Goal: Information Seeking & Learning: Find specific fact

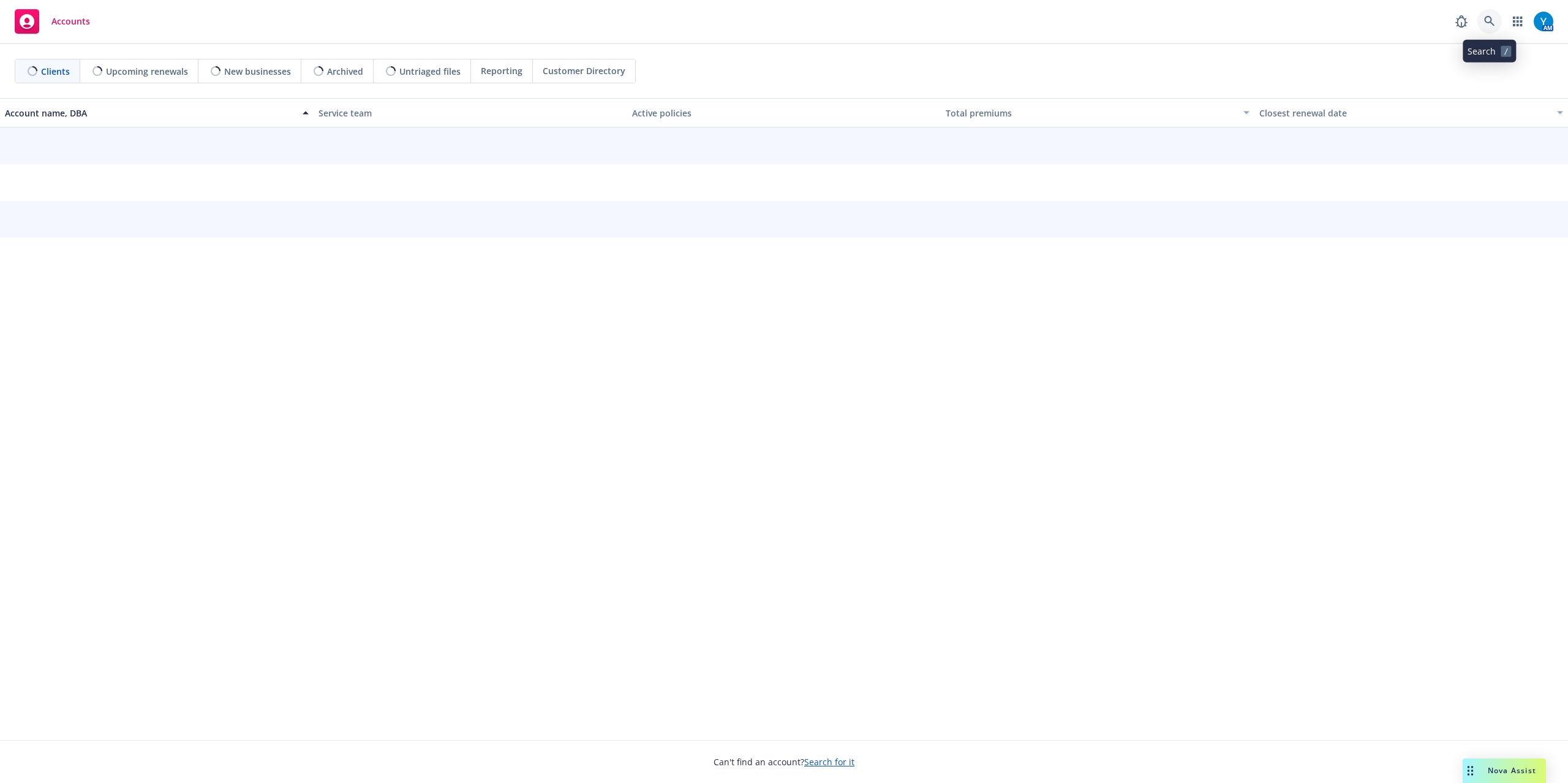
click at [1482, 26] on link at bounding box center [1489, 21] width 25 height 25
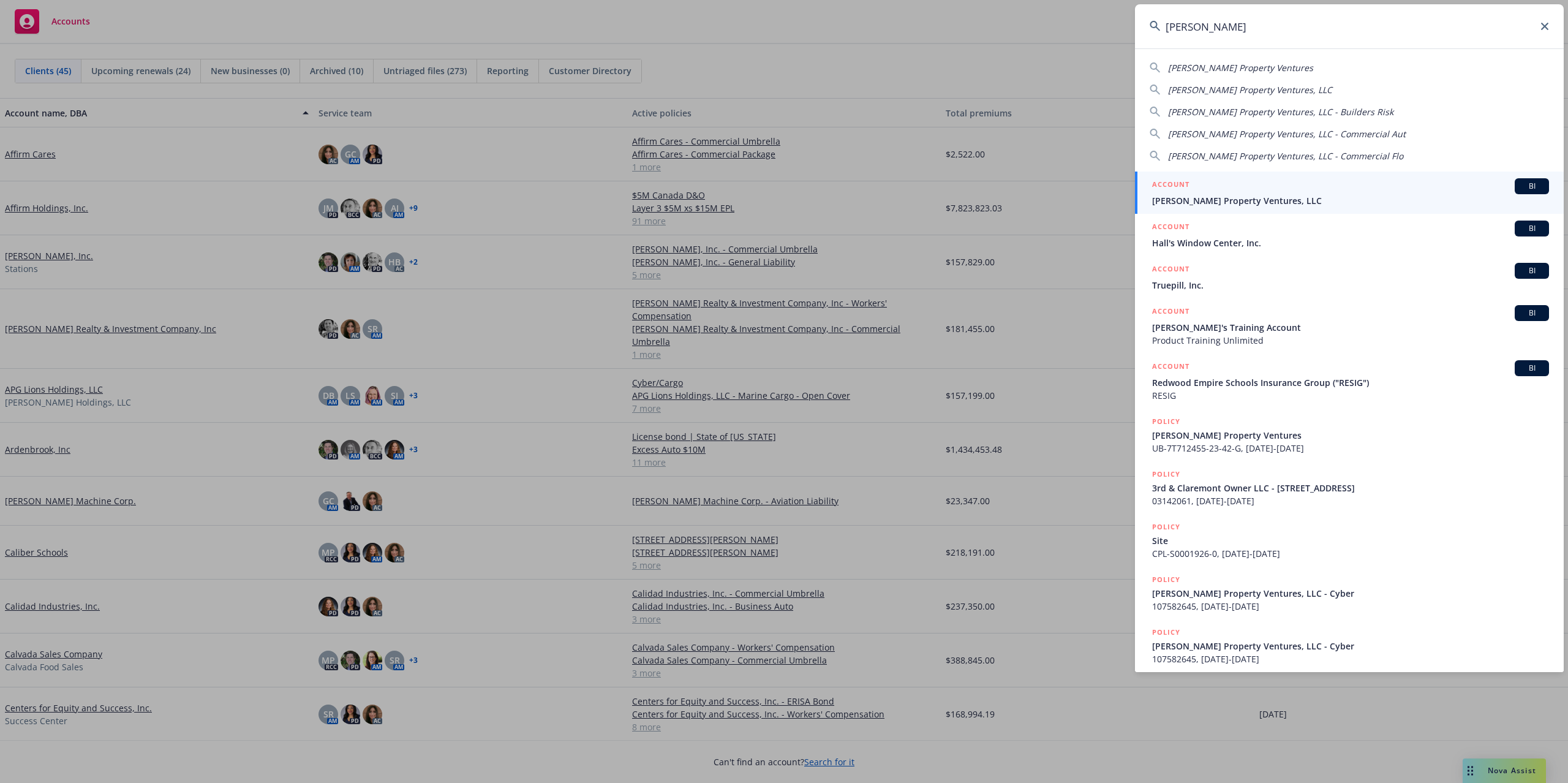
type input "windy hill"
click at [1244, 197] on span "Windy Hill Property Ventures, LLC" at bounding box center [1350, 200] width 397 height 13
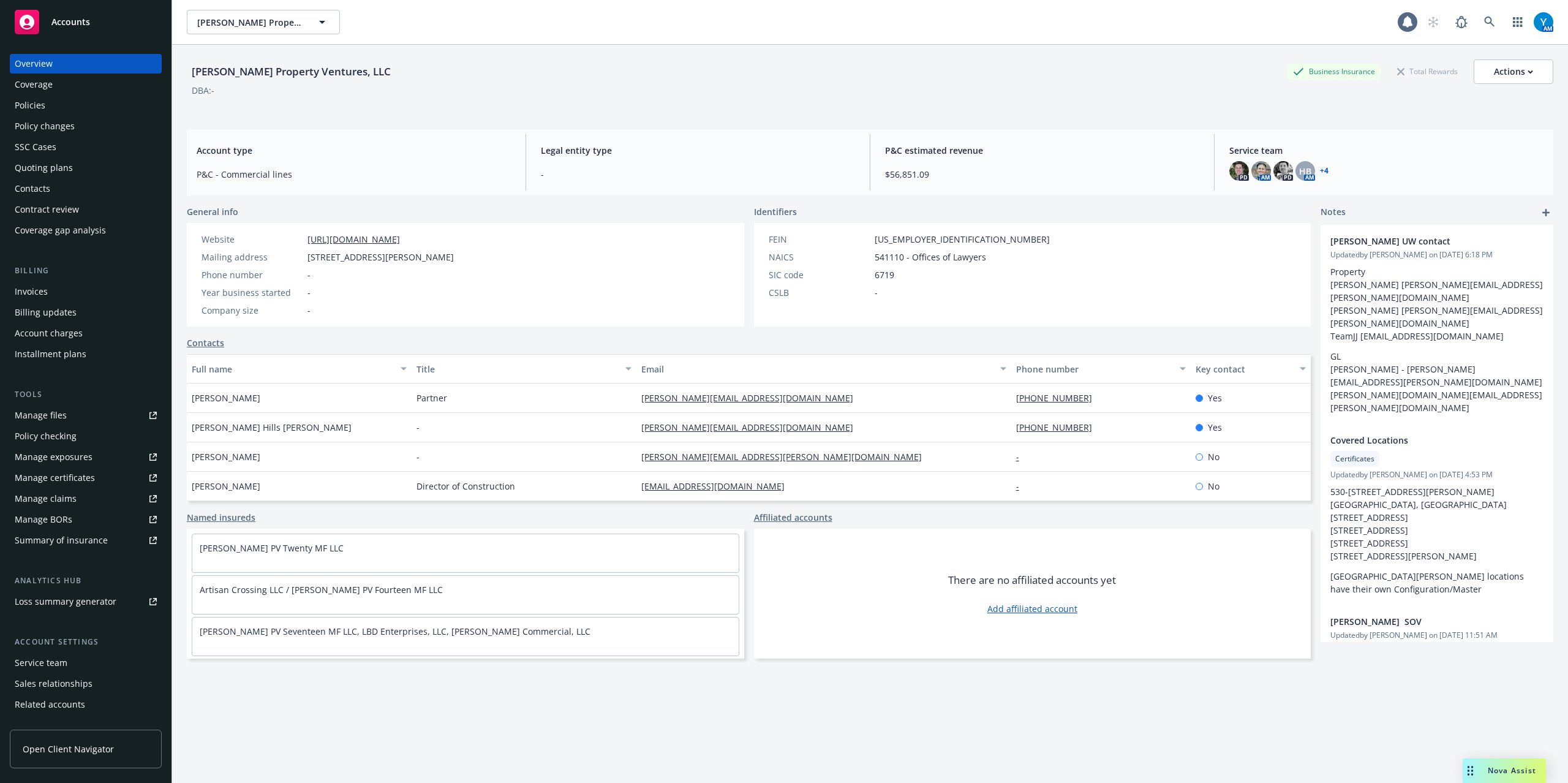
click at [55, 106] on div "Policies" at bounding box center [86, 105] width 142 height 20
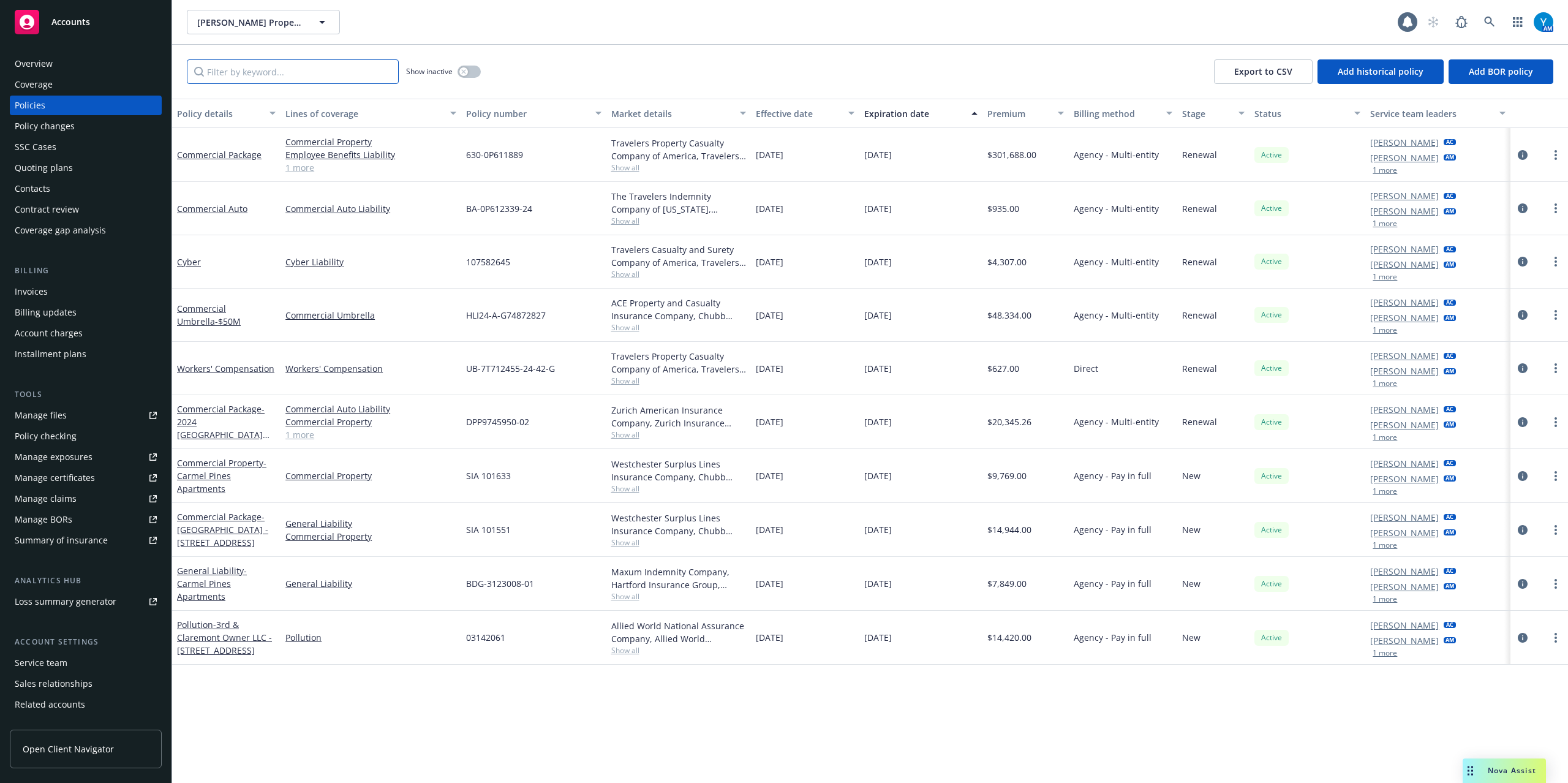
click at [265, 69] on input "Filter by keyword..." at bounding box center [293, 72] width 212 height 25
paste input "600 GL 0217070-00"
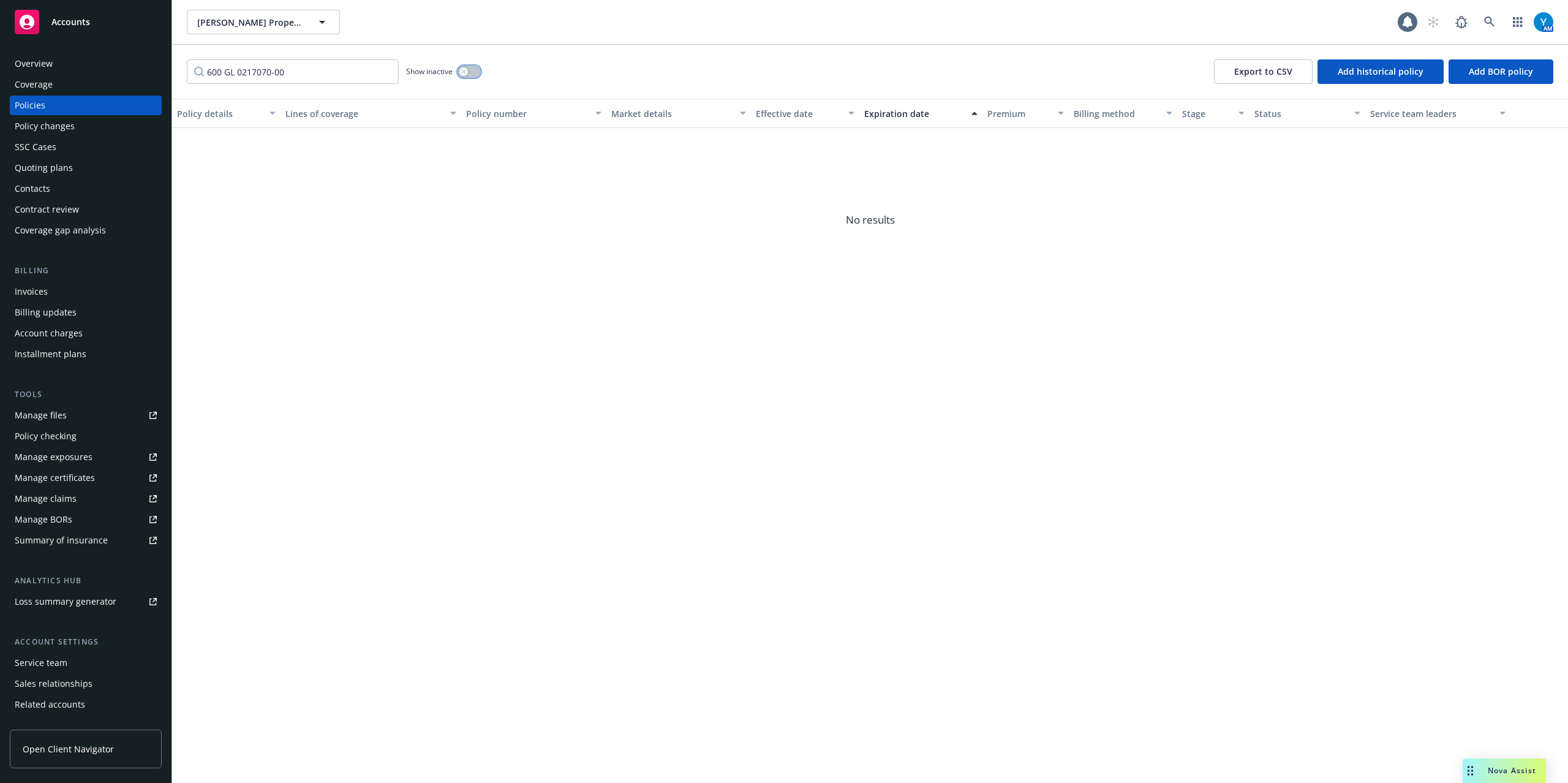
click at [470, 77] on button "button" at bounding box center [469, 71] width 23 height 12
drag, startPoint x: 223, startPoint y: 72, endPoint x: 209, endPoint y: 81, distance: 16.6
click at [159, 65] on div "Accounts Overview Coverage Policies Policy changes SSC Cases Quoting plans Cont…" at bounding box center [784, 391] width 1568 height 783
drag, startPoint x: 290, startPoint y: 74, endPoint x: 219, endPoint y: 74, distance: 71.0
click at [219, 74] on input "GL 0217070-00" at bounding box center [293, 72] width 212 height 25
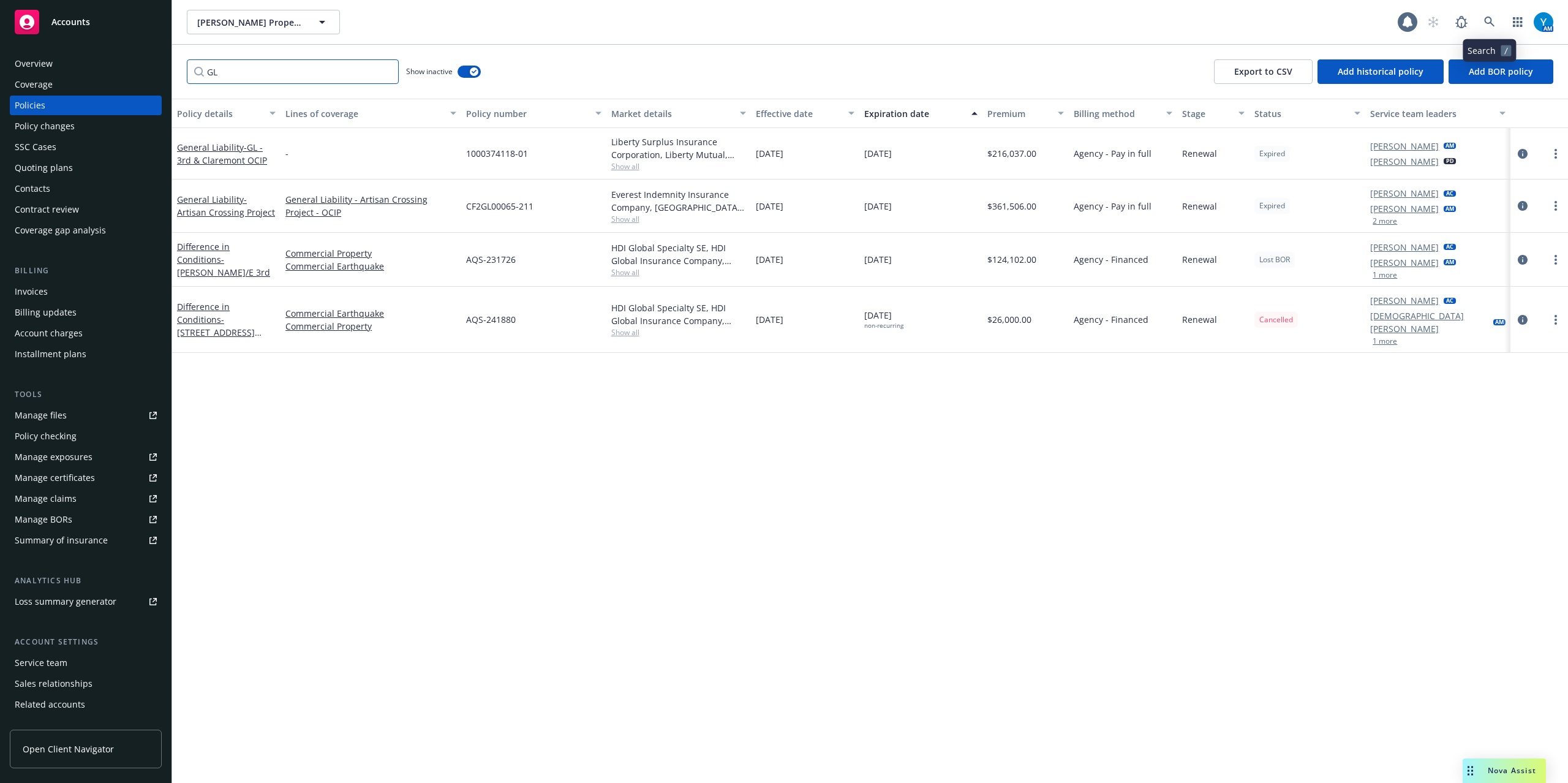
type input "GL"
click at [1493, 23] on icon at bounding box center [1489, 22] width 11 height 11
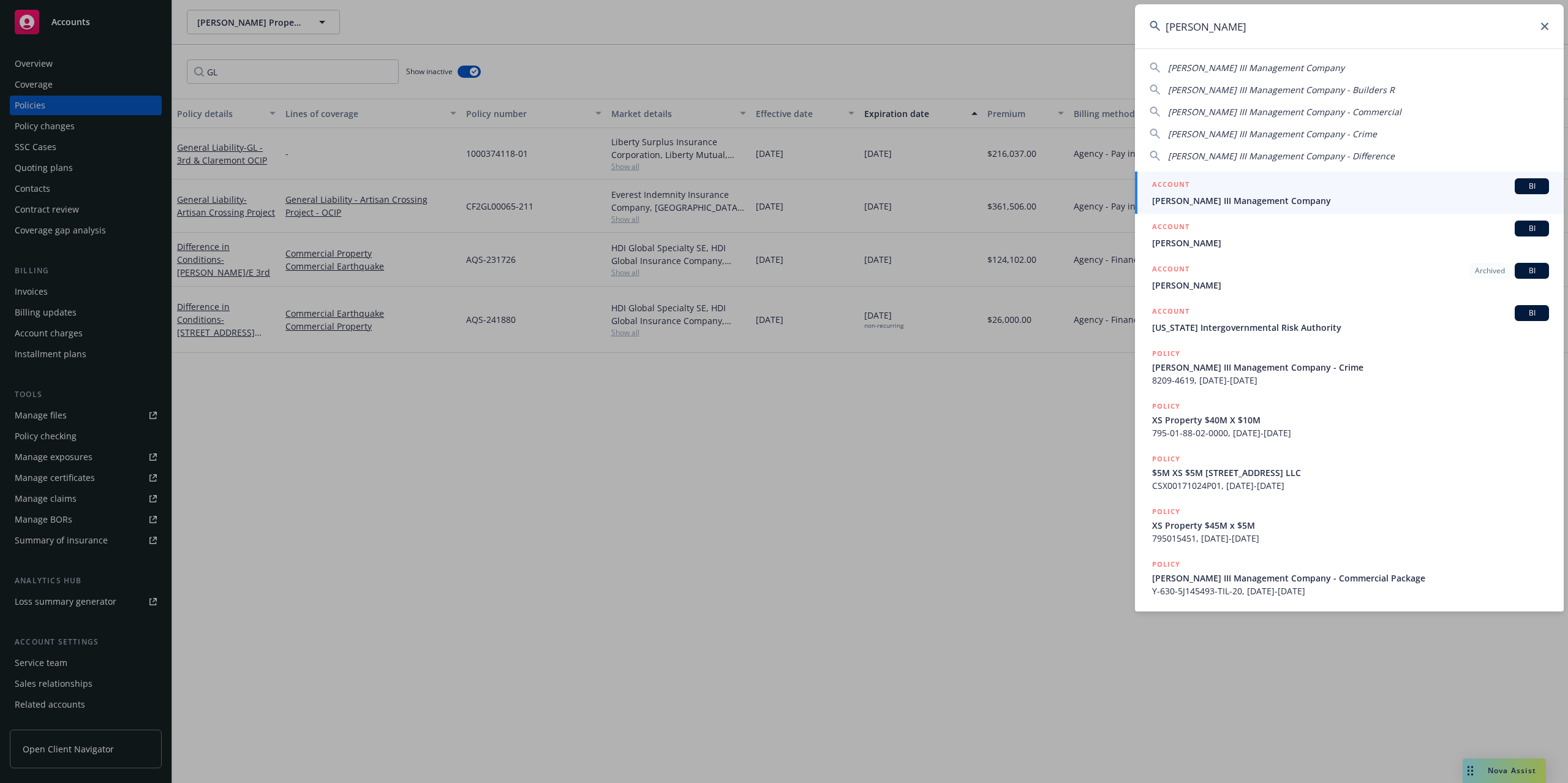
type input "william wilson"
click at [1218, 191] on div "ACCOUNT BI" at bounding box center [1350, 186] width 397 height 16
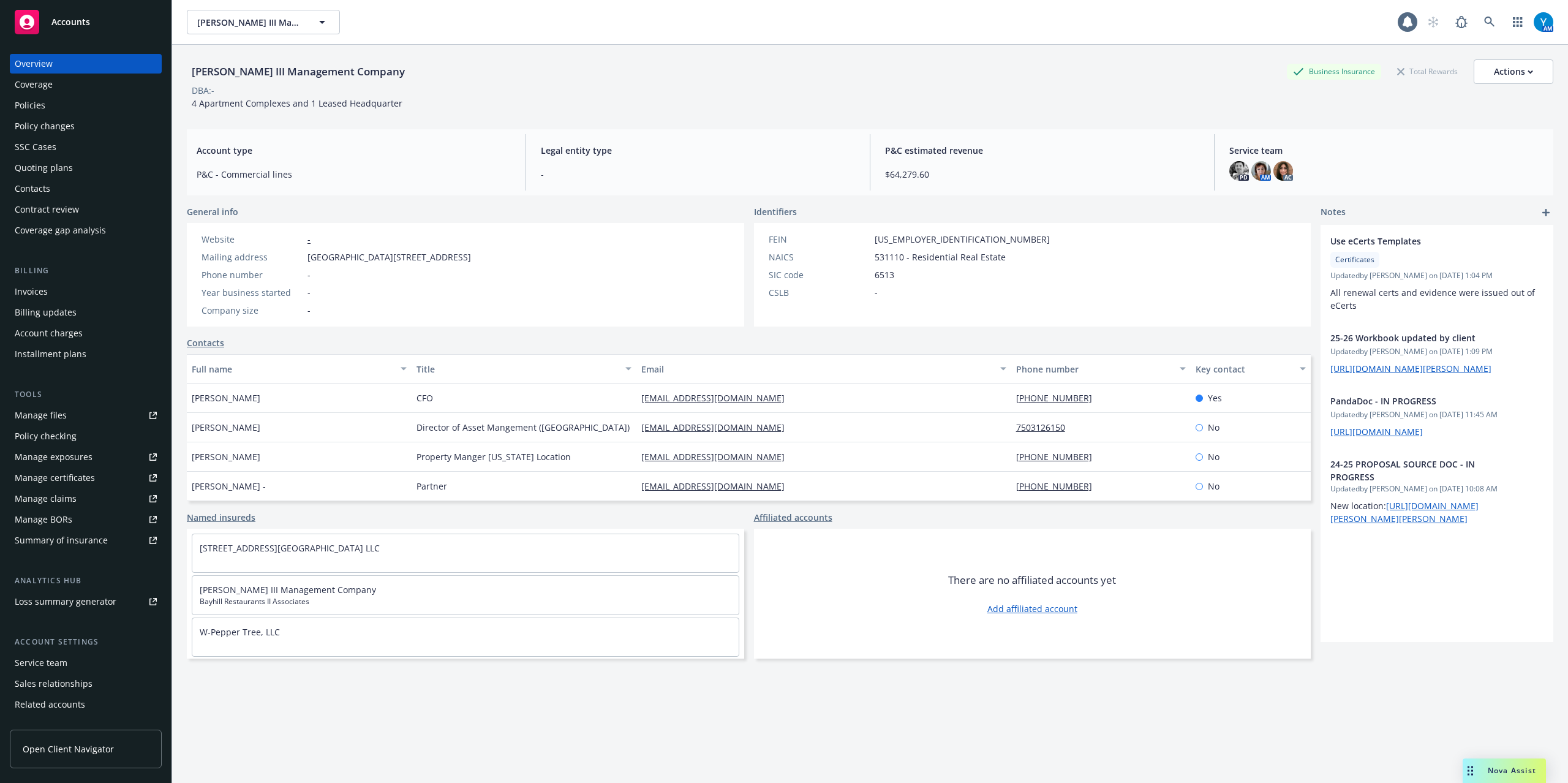
click at [32, 103] on div "Policies" at bounding box center [30, 105] width 31 height 20
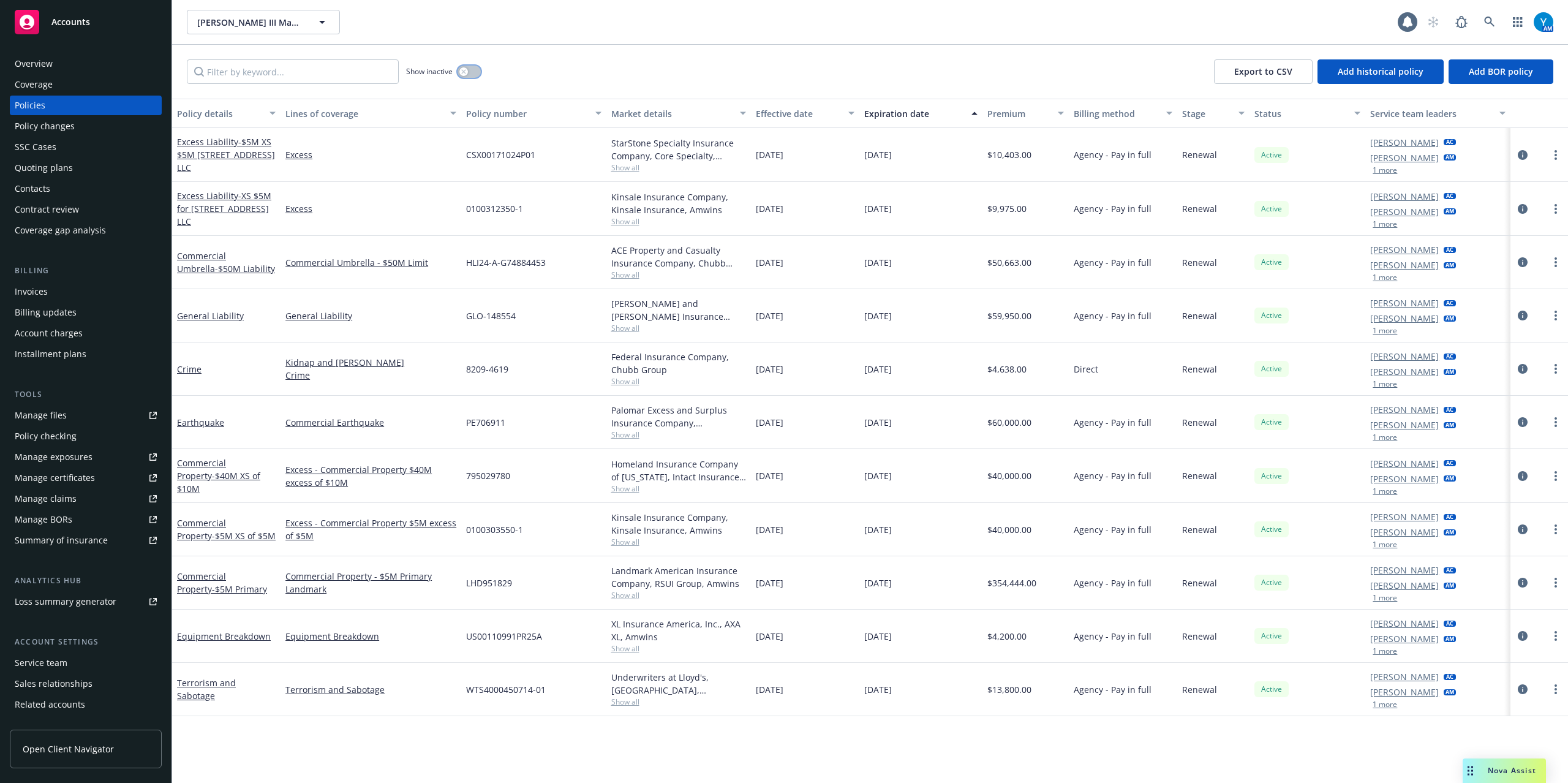
click at [471, 70] on button "button" at bounding box center [469, 71] width 23 height 12
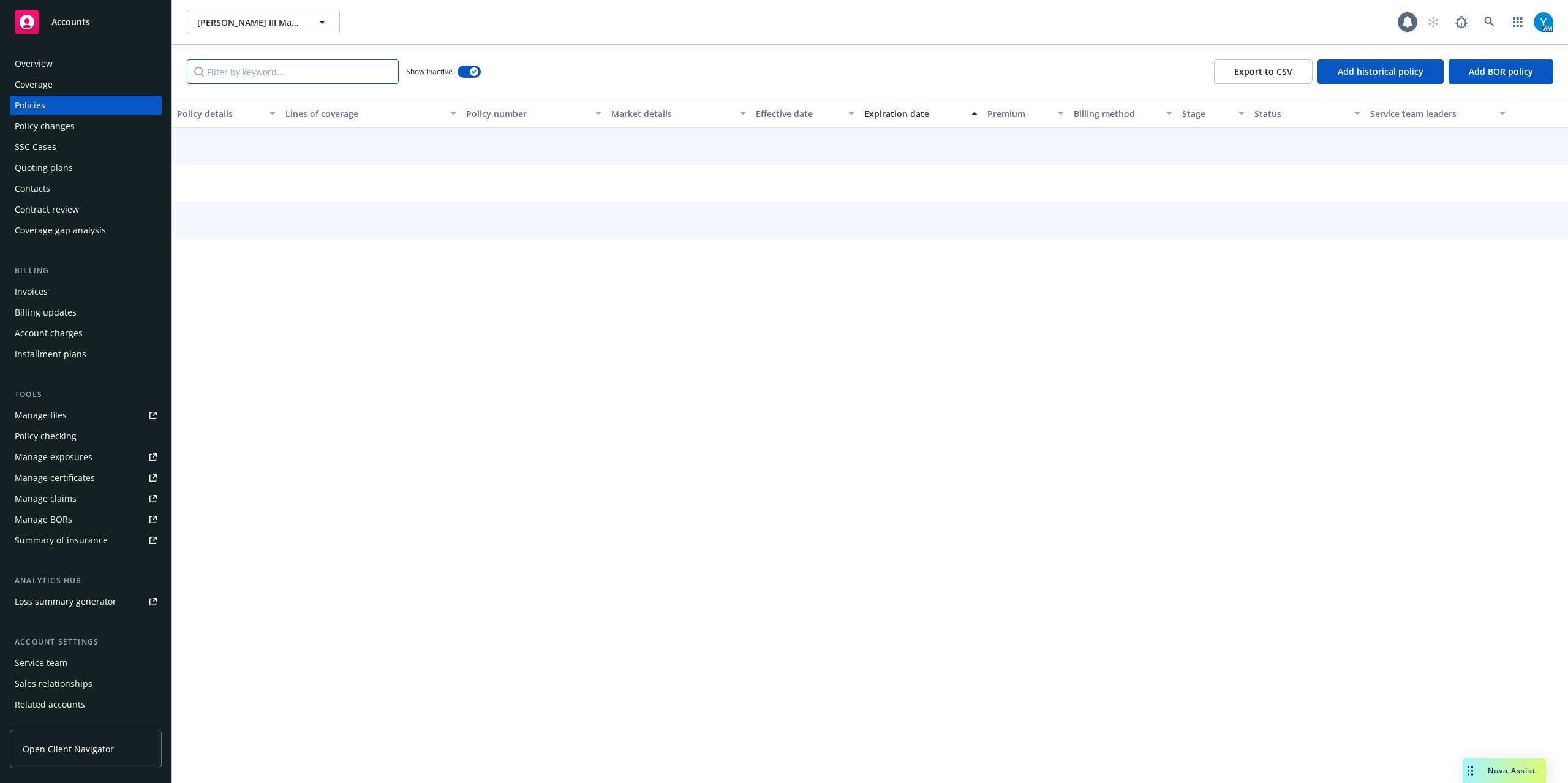
click at [309, 79] on input "Filter by keyword..." at bounding box center [293, 72] width 212 height 25
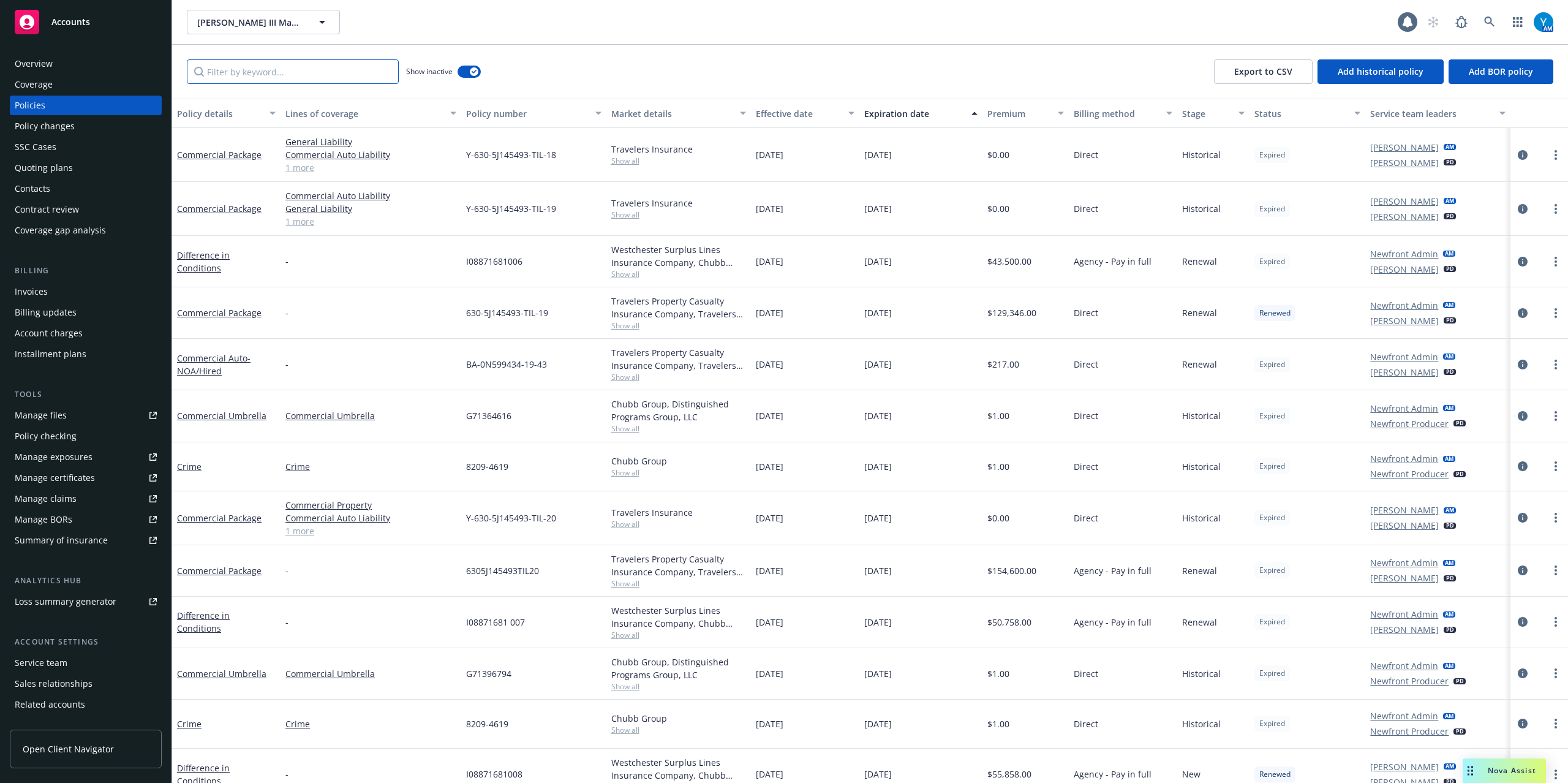
paste input "600 GL 0217070-00"
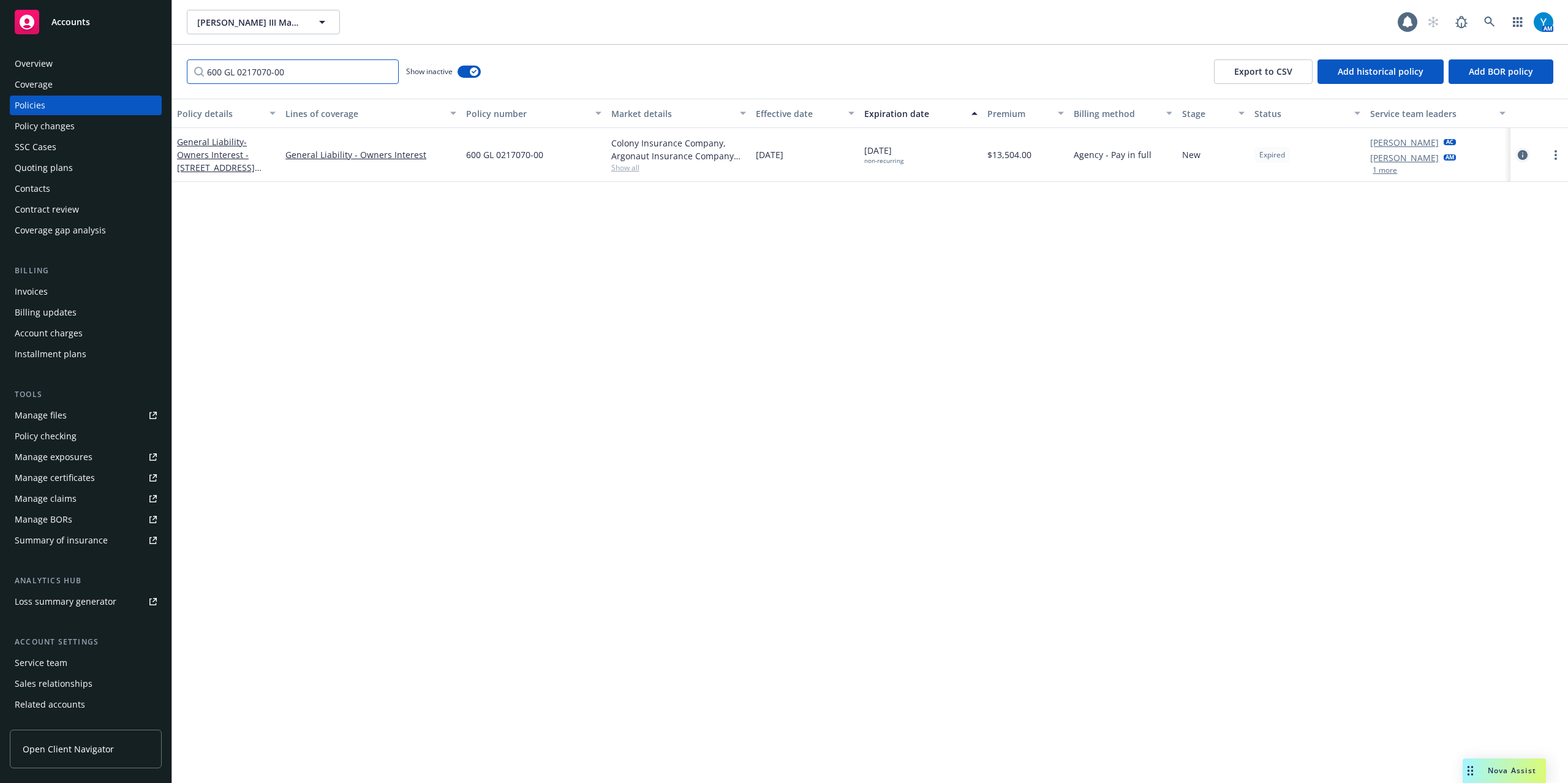
type input "600 GL 0217070-00"
click at [1524, 154] on icon "circleInformation" at bounding box center [1522, 155] width 10 height 10
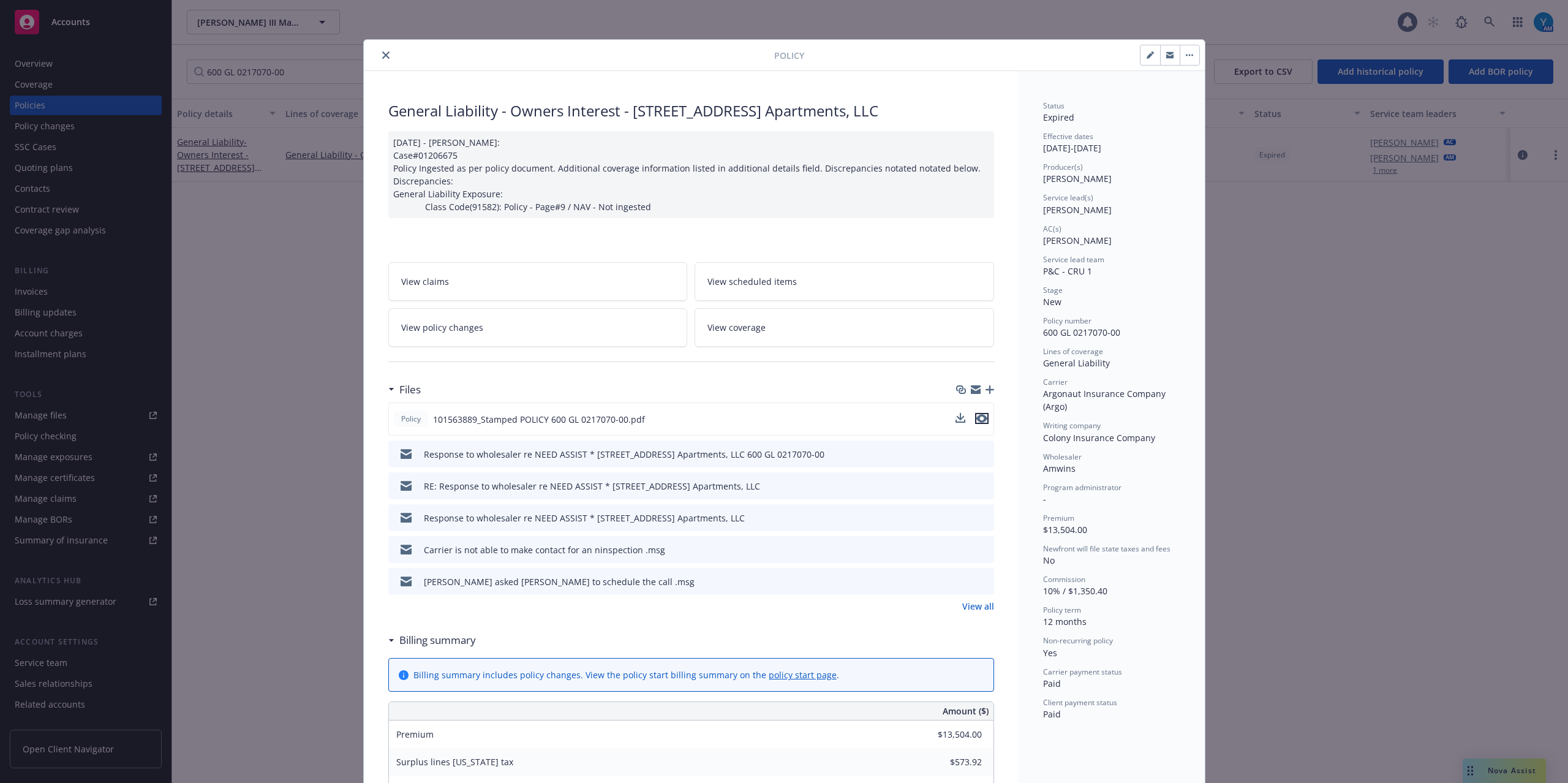
click at [977, 419] on icon "preview file" at bounding box center [982, 419] width 11 height 8
click at [976, 419] on icon "preview file" at bounding box center [982, 419] width 11 height 8
